Goal: Task Accomplishment & Management: Manage account settings

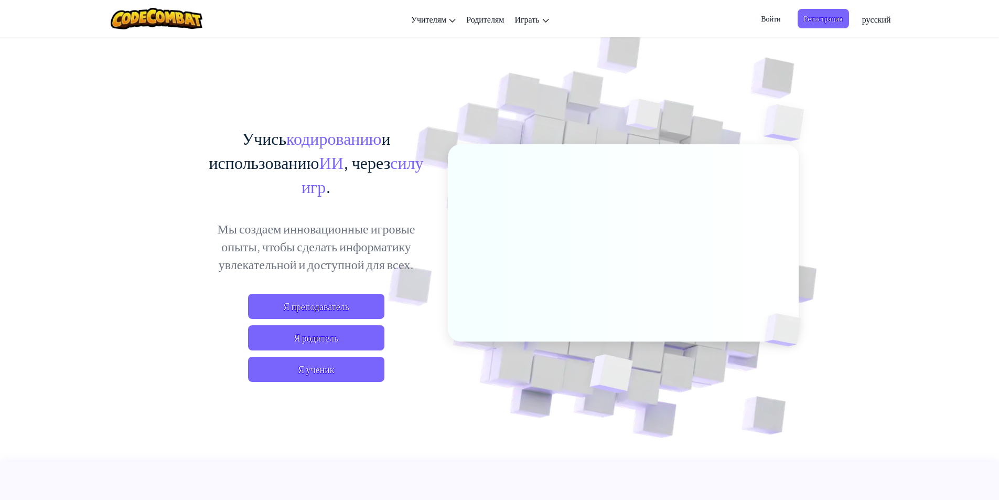
click at [766, 25] on span "Войти" at bounding box center [771, 18] width 32 height 19
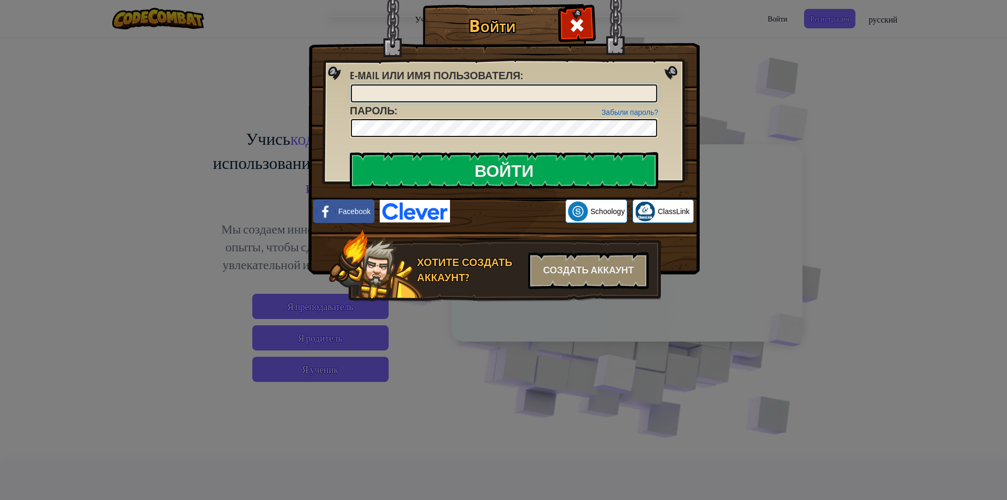
click at [513, 99] on input "E-mail или имя пользователя :" at bounding box center [504, 93] width 306 height 18
click at [469, 100] on input "E-mail или имя пользователя :" at bounding box center [504, 93] width 306 height 18
type input "e"
type input "EG1397"
click at [350, 152] on input "Войти" at bounding box center [504, 170] width 308 height 37
